Goal: Task Accomplishment & Management: Use online tool/utility

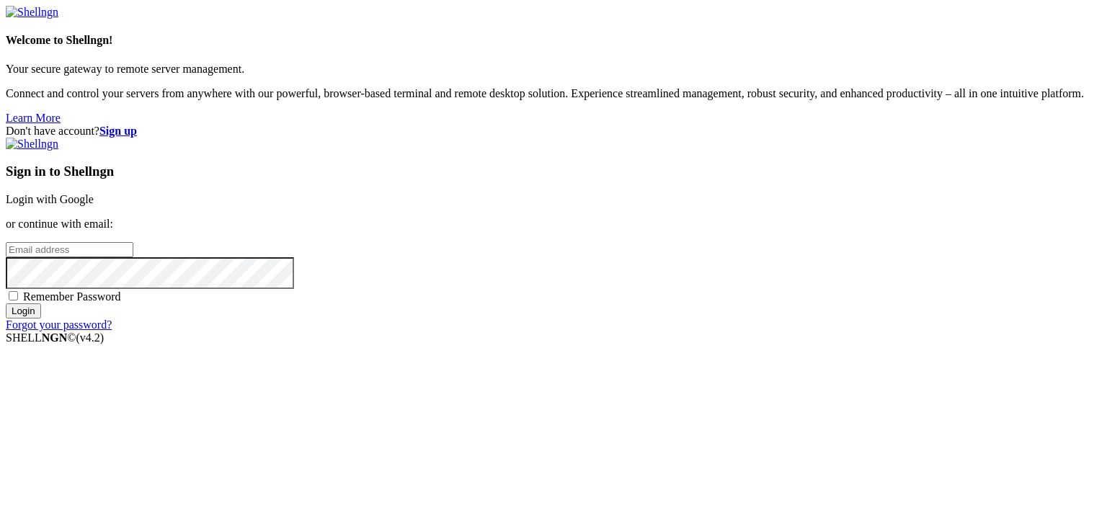
click at [94, 196] on link "Login with Google" at bounding box center [50, 199] width 88 height 12
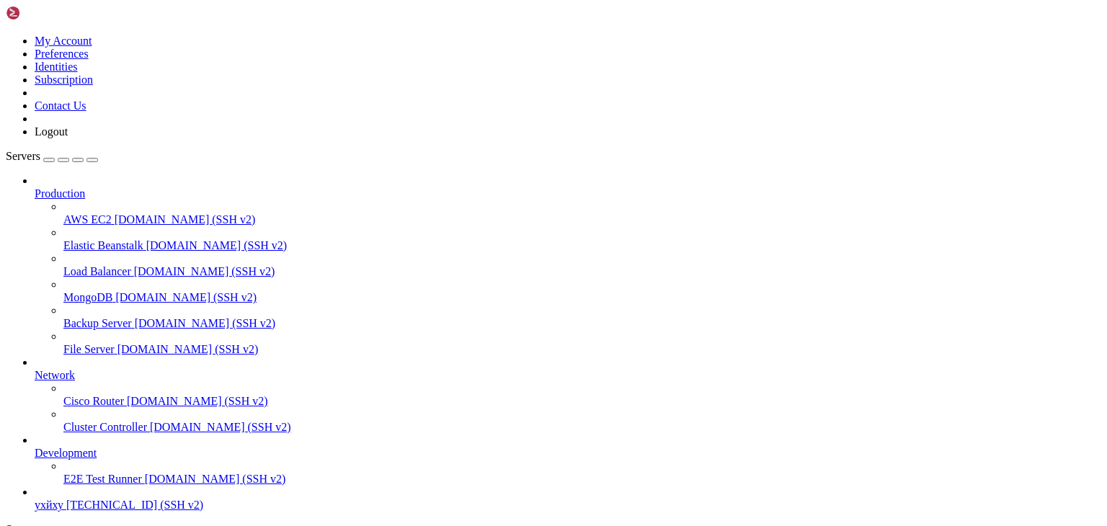
scroll to position [55, 0]
click at [63, 499] on span "ухйху" at bounding box center [49, 505] width 29 height 12
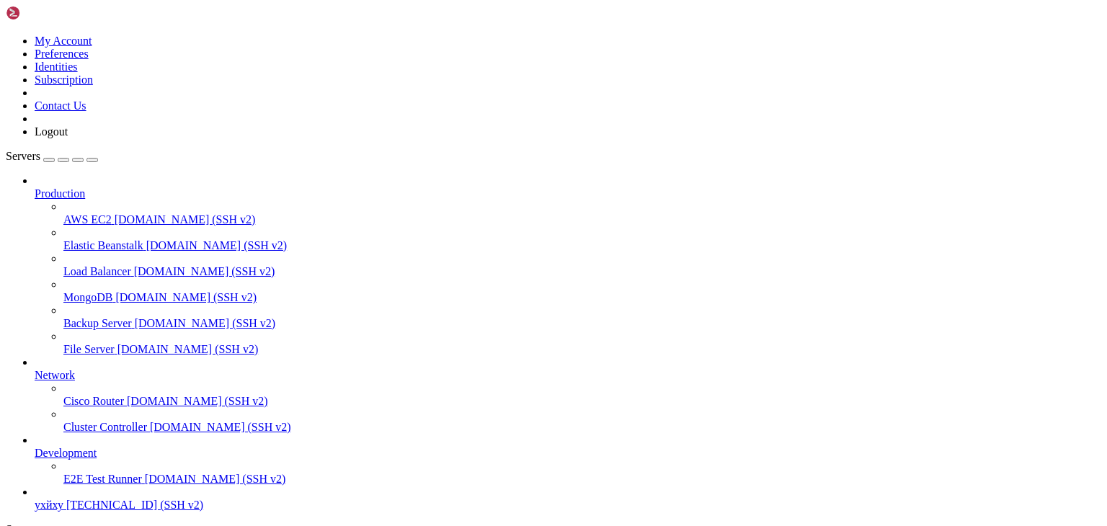
type input "/root"
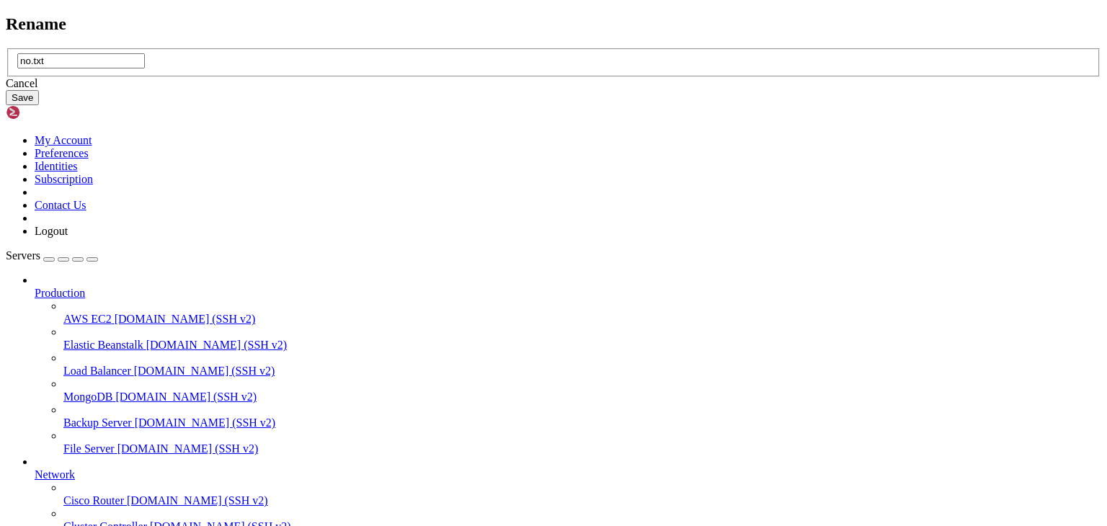
click at [611, 90] on div "Cancel" at bounding box center [553, 83] width 1095 height 13
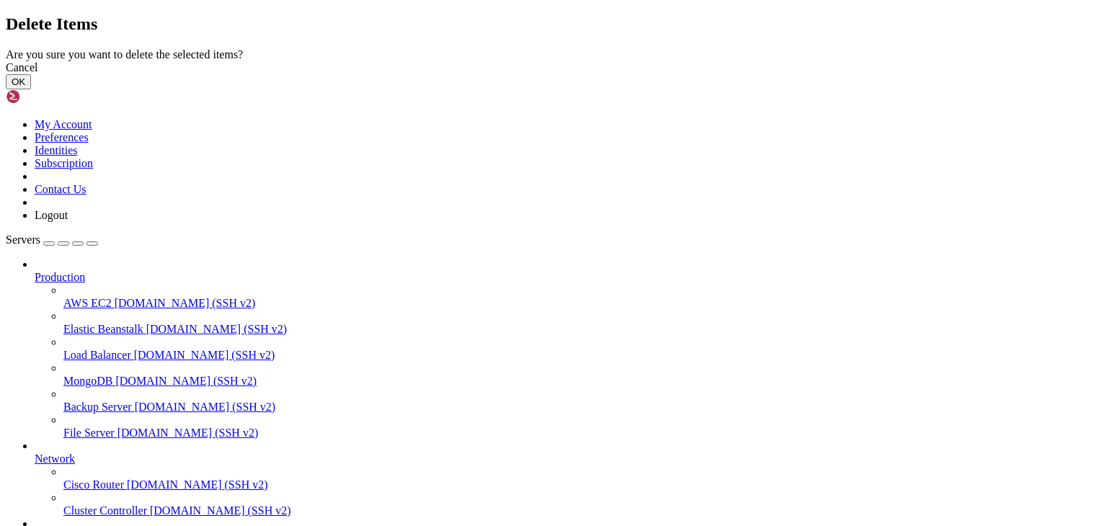
drag, startPoint x: 724, startPoint y: 312, endPoint x: 685, endPoint y: 428, distance: 122.2
click at [31, 89] on button "OK" at bounding box center [18, 81] width 25 height 15
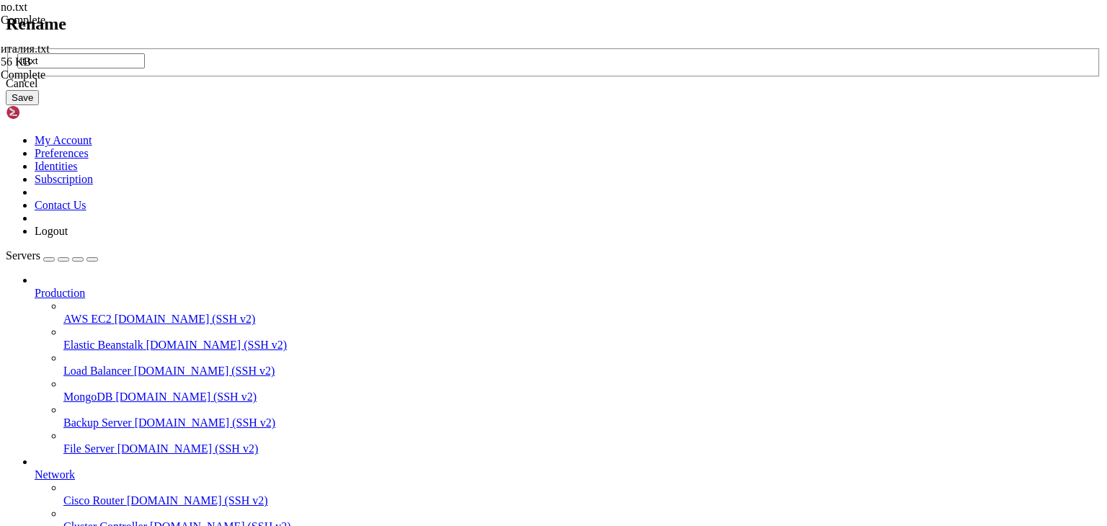
type input "it.txt"
click at [39, 105] on button "Save" at bounding box center [22, 97] width 33 height 15
